Goal: Use online tool/utility: Utilize a website feature to perform a specific function

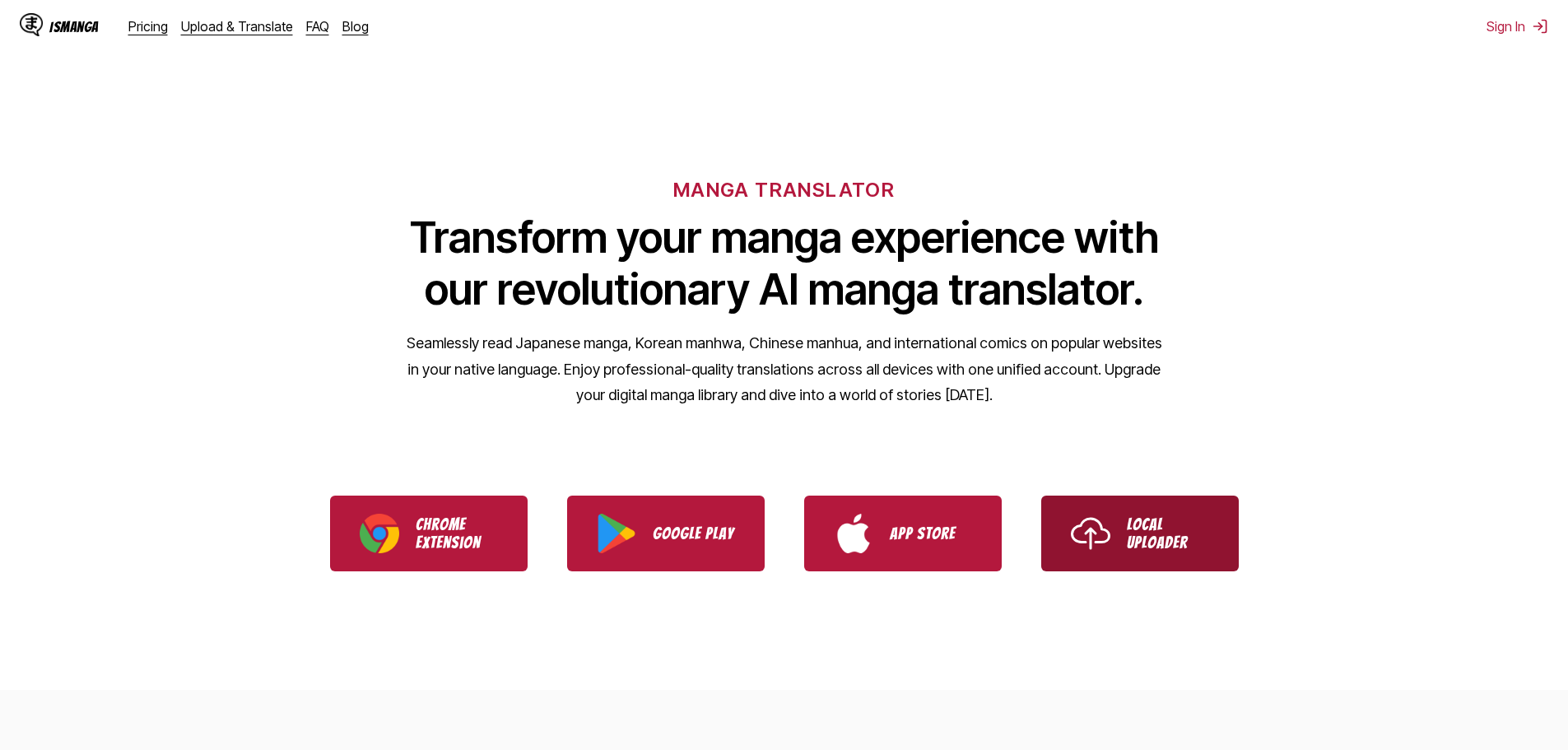
click at [1196, 526] on p "Local Uploader" at bounding box center [1168, 534] width 82 height 36
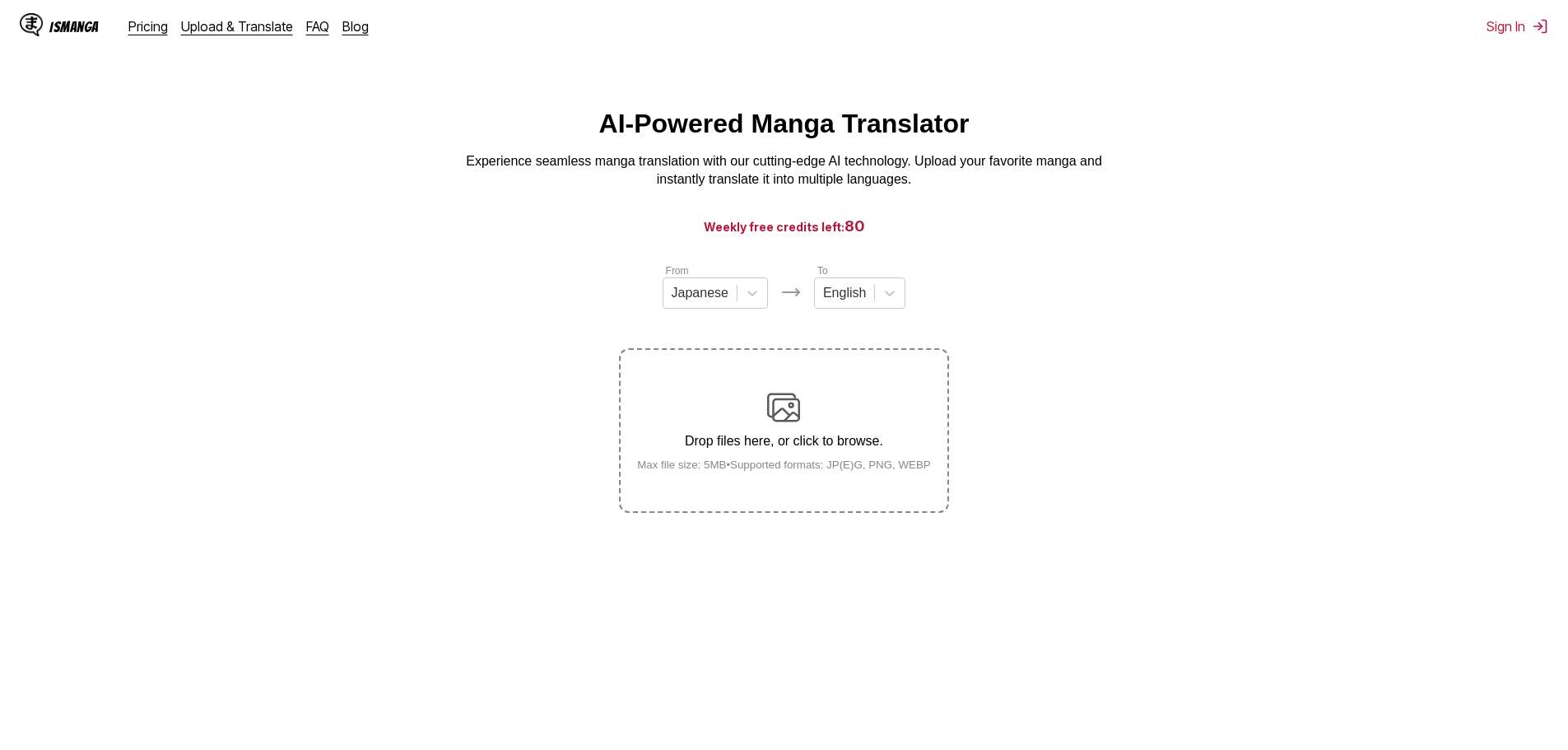
click at [803, 421] on div "Drop files here, or click to browse. Max file size: 5MB • Supported formats: JP…" at bounding box center [784, 431] width 320 height 80
click at [0, 0] on input "Drop files here, or click to browse. Max file size: 5MB • Supported formats: JP…" at bounding box center [0, 0] width 0 height 0
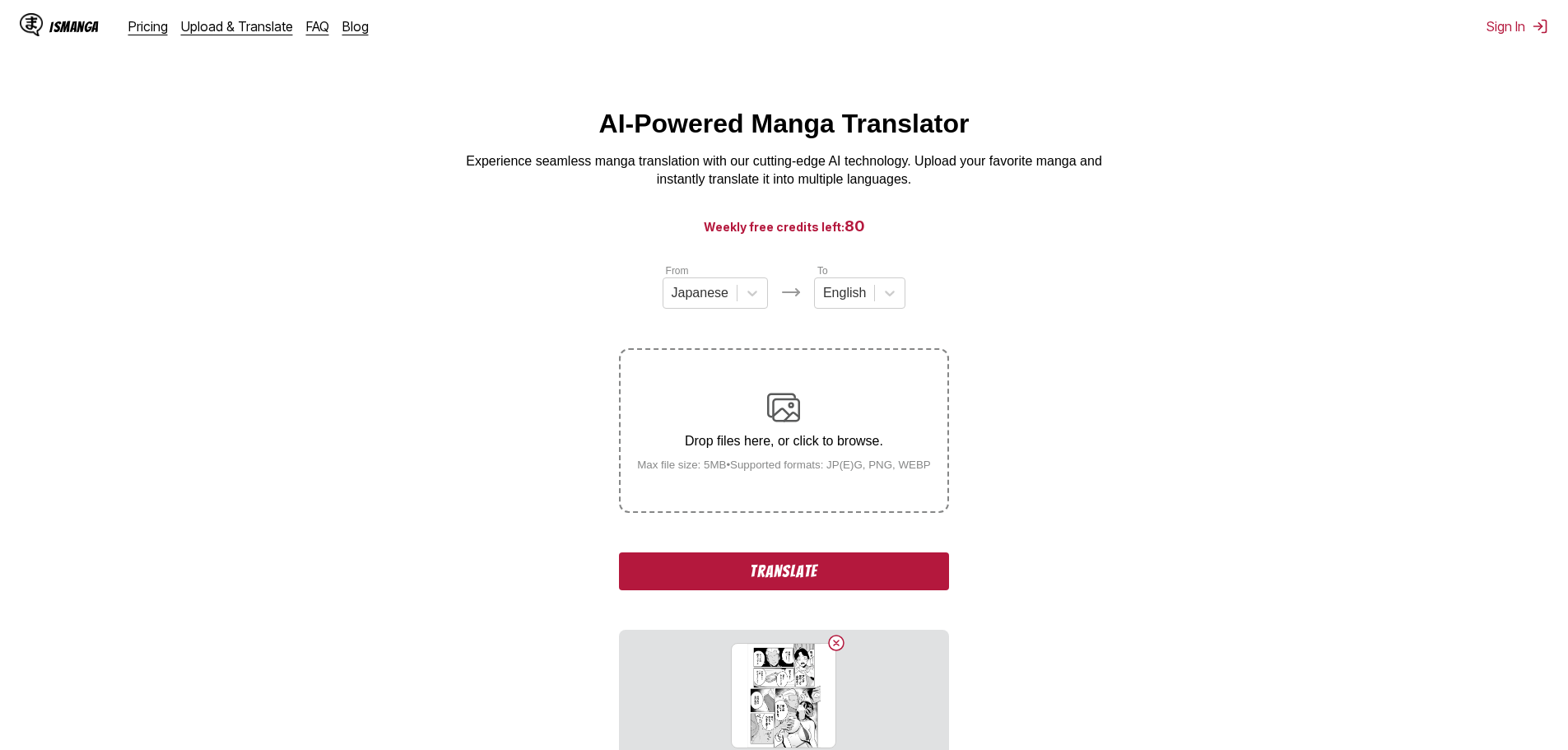
click at [793, 577] on button "Translate" at bounding box center [783, 572] width 329 height 38
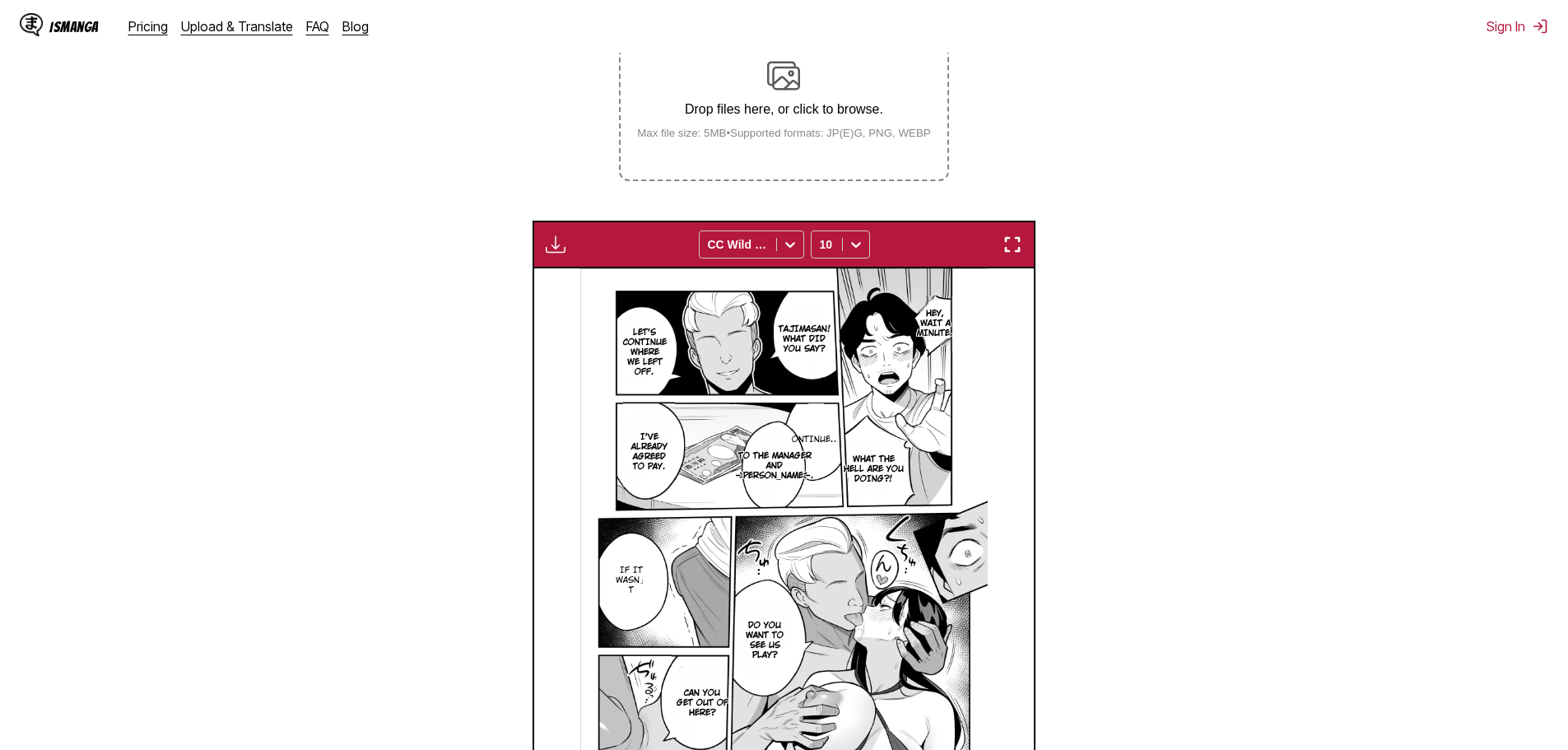
scroll to position [322, 0]
